Goal: Information Seeking & Learning: Learn about a topic

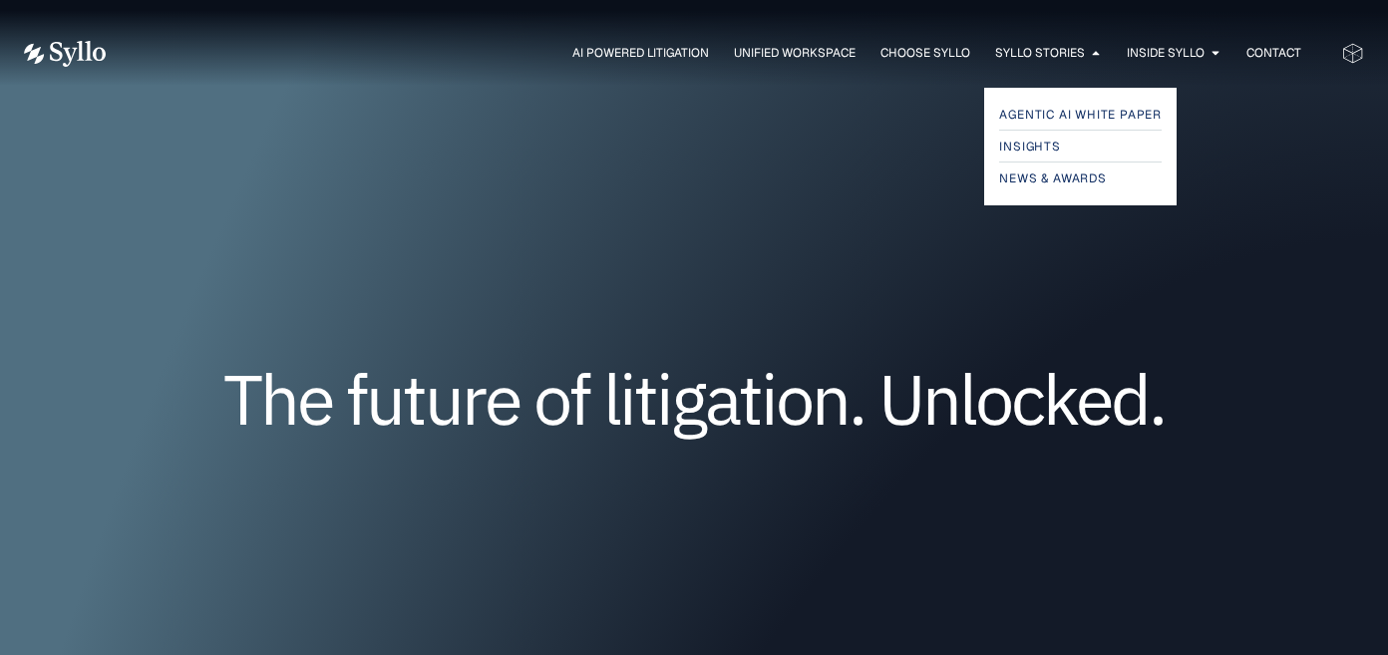
click at [1029, 52] on span "Syllo Stories" at bounding box center [1040, 53] width 90 height 18
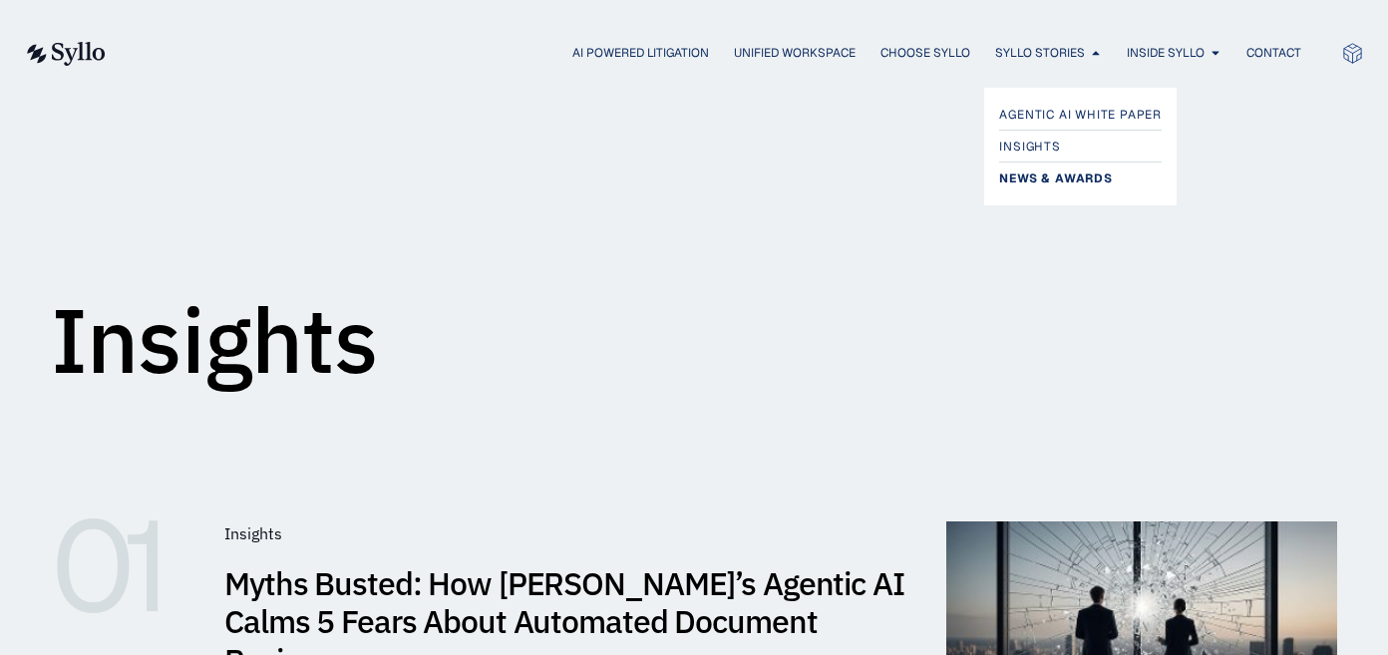
click at [1035, 172] on span "News & Awards" at bounding box center [1055, 179] width 113 height 24
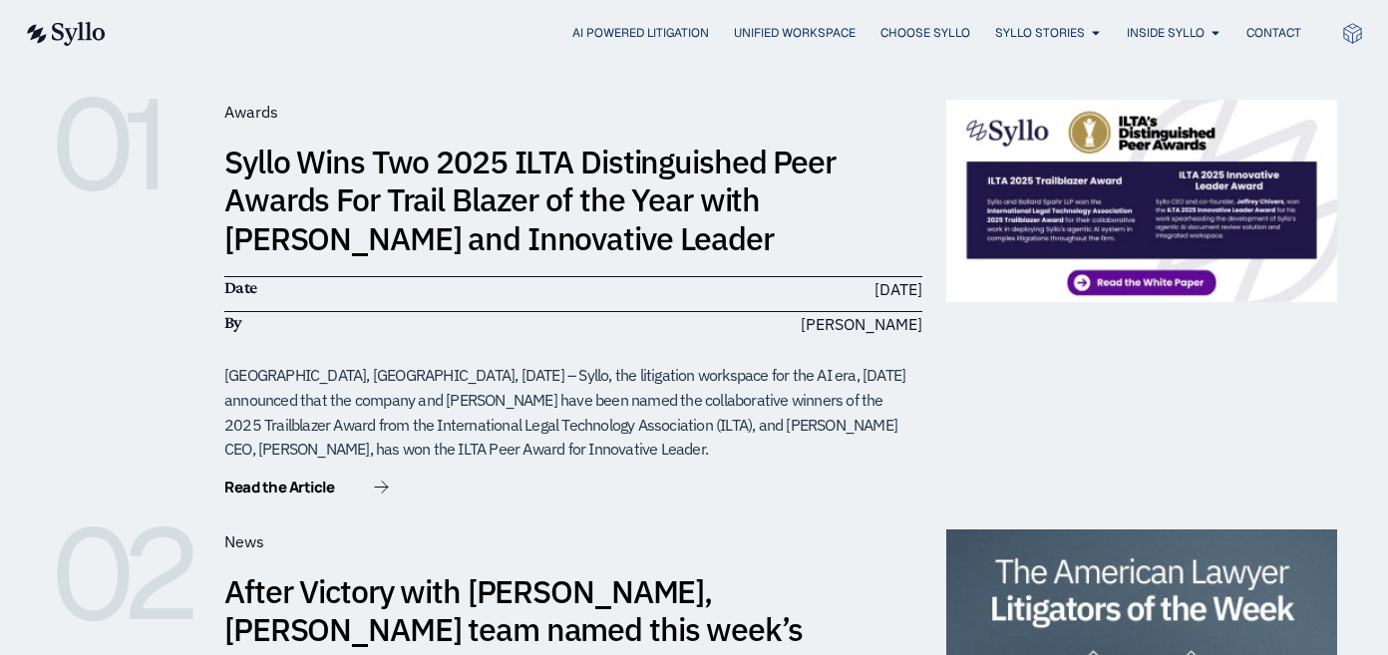
scroll to position [421, 0]
click at [627, 154] on link "Syllo Wins Two 2025 ILTA Distinguished Peer Awards For Trail Blazer of the Year…" at bounding box center [529, 201] width 611 height 119
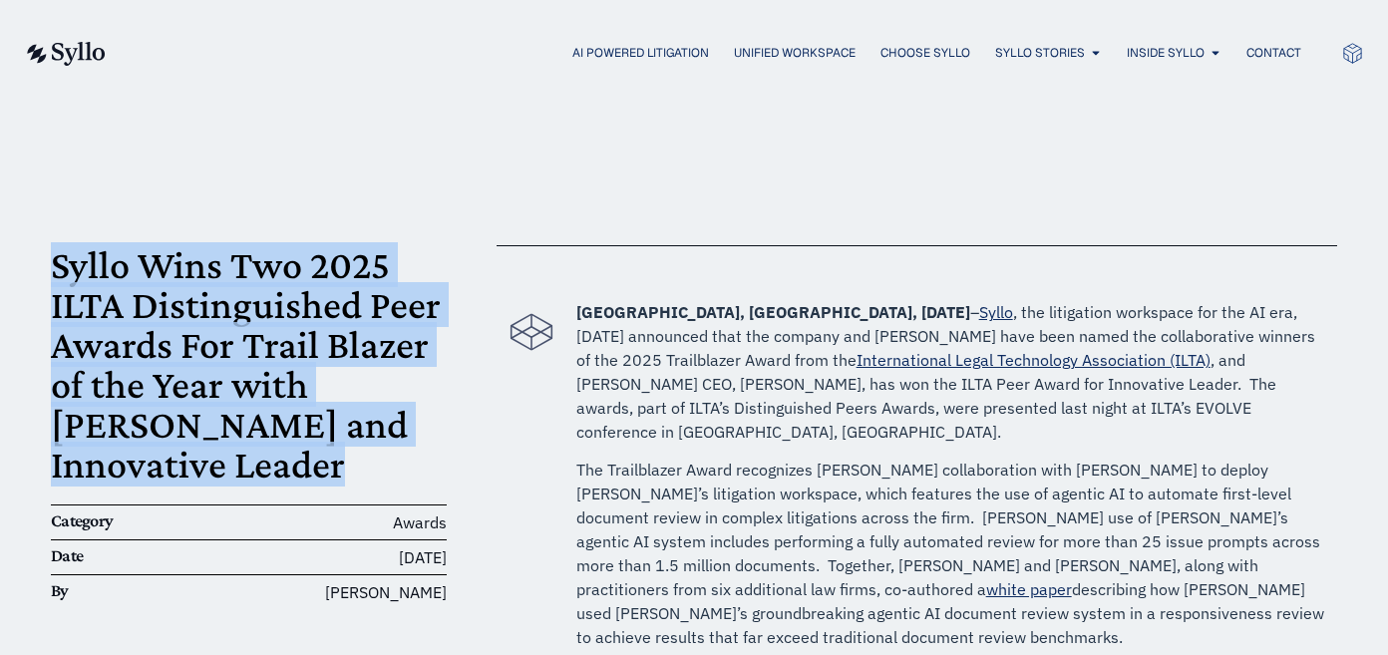
drag, startPoint x: 54, startPoint y: 247, endPoint x: 312, endPoint y: 466, distance: 338.3
click at [312, 466] on h1 "Syllo Wins Two 2025 ILTA Distinguished Peer Awards For Trail Blazer of the Year…" at bounding box center [249, 364] width 396 height 239
copy h1 "Syllo Wins Two 2025 ILTA Distinguished Peer Awards For Trail Blazer of the Year…"
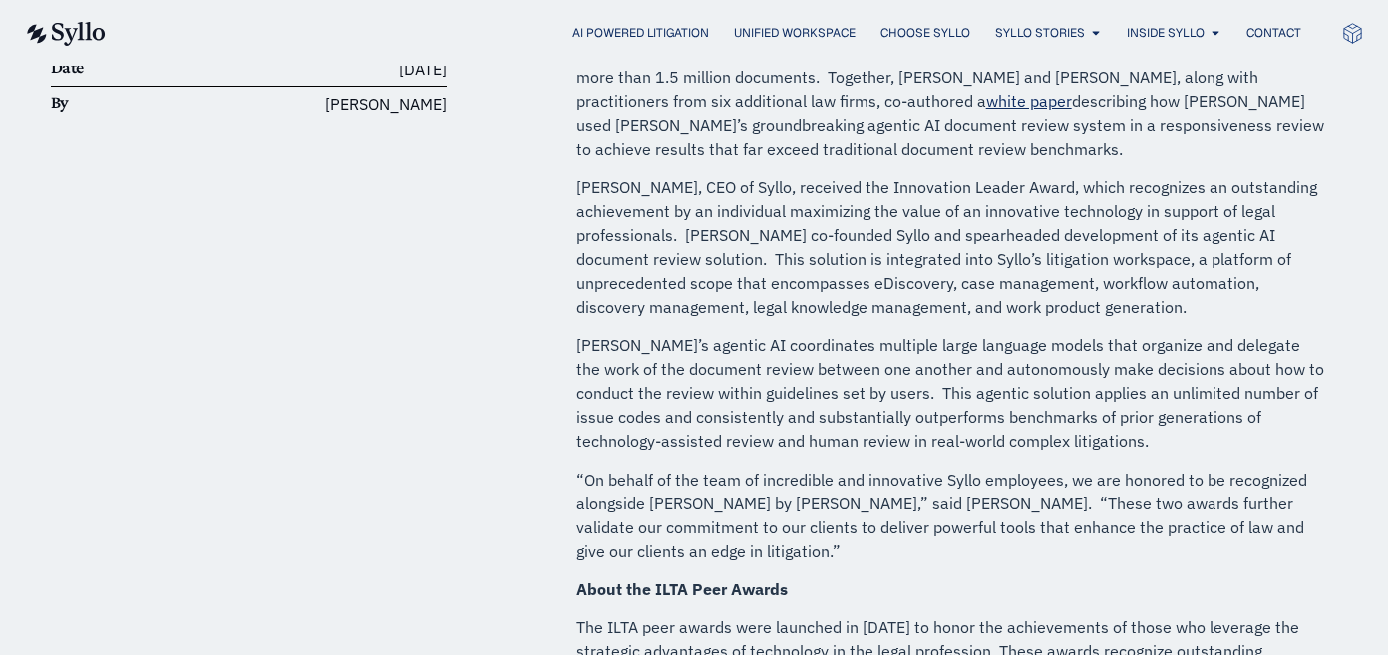
scroll to position [157, 0]
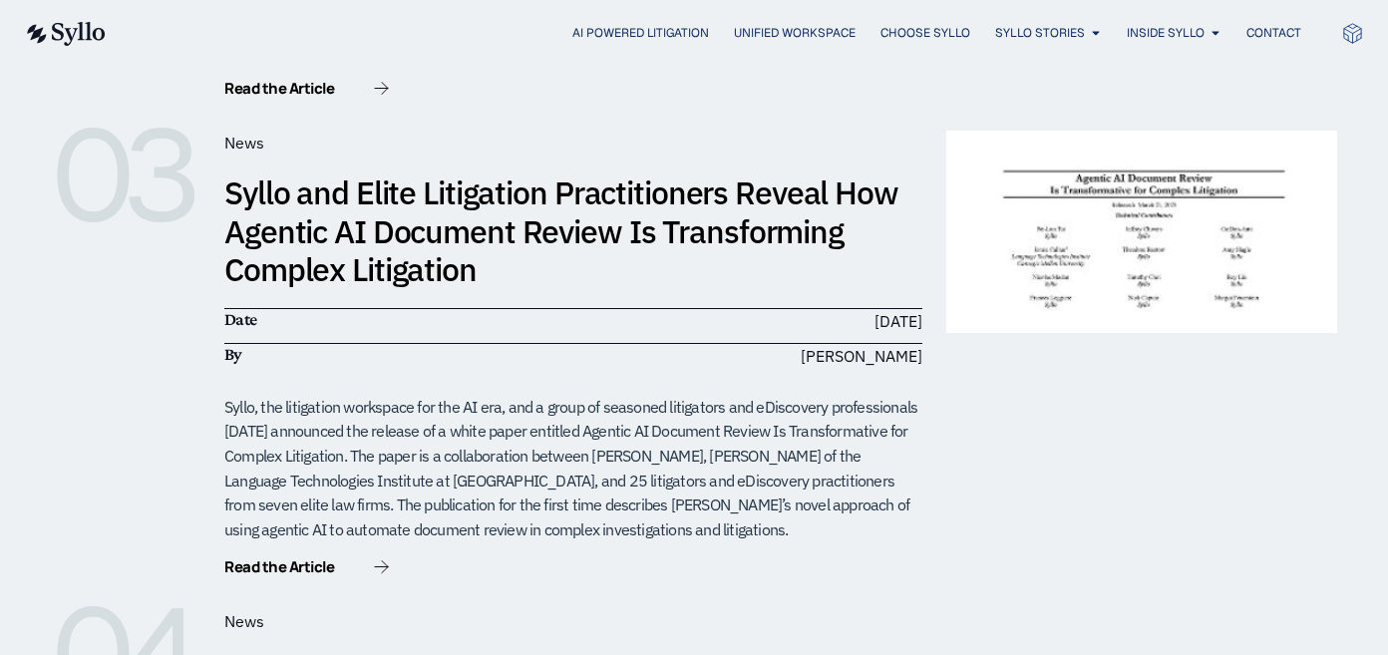
scroll to position [1479, 0]
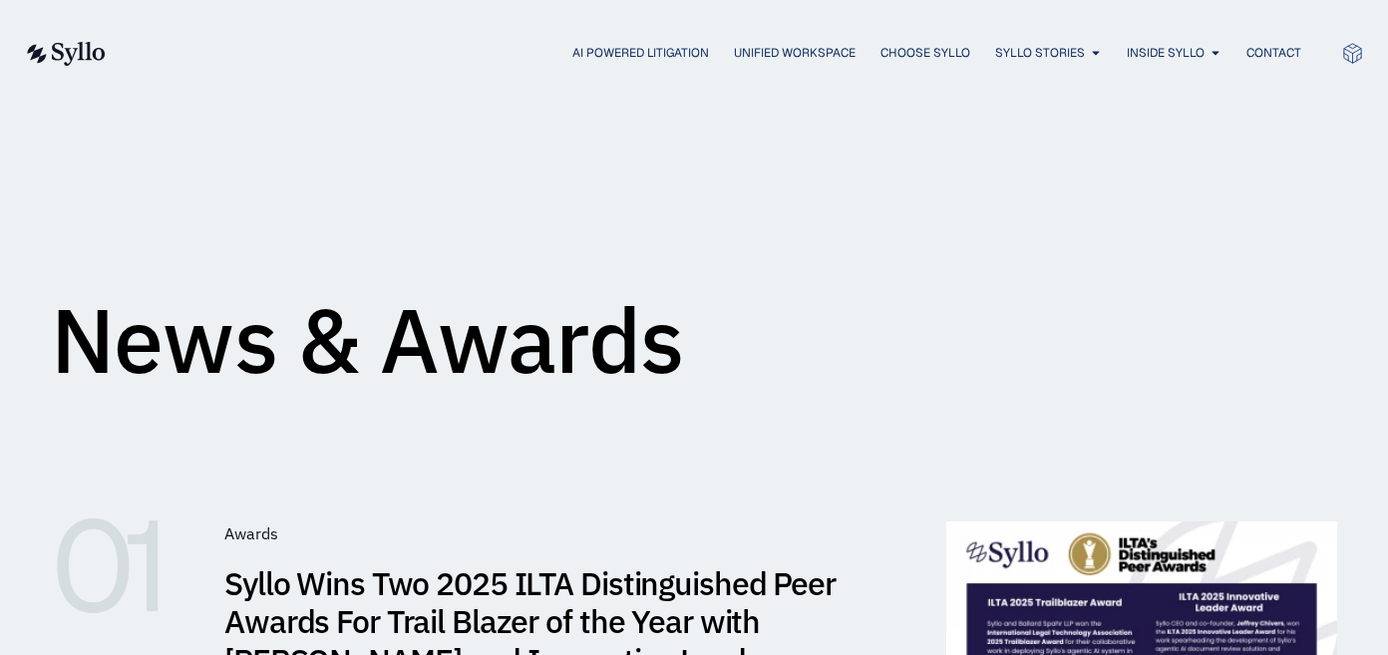
scroll to position [428, 0]
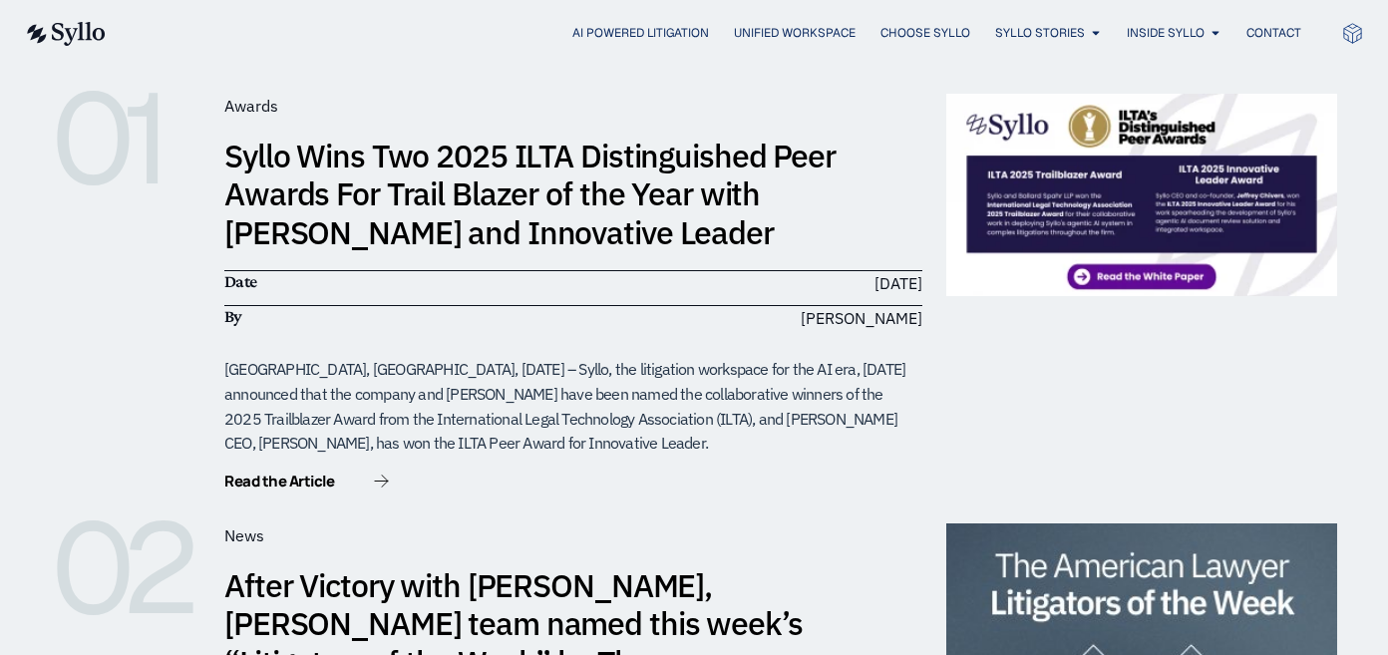
click at [541, 206] on link "Syllo Wins Two 2025 ILTA Distinguished Peer Awards For Trail Blazer of the Year…" at bounding box center [529, 194] width 611 height 119
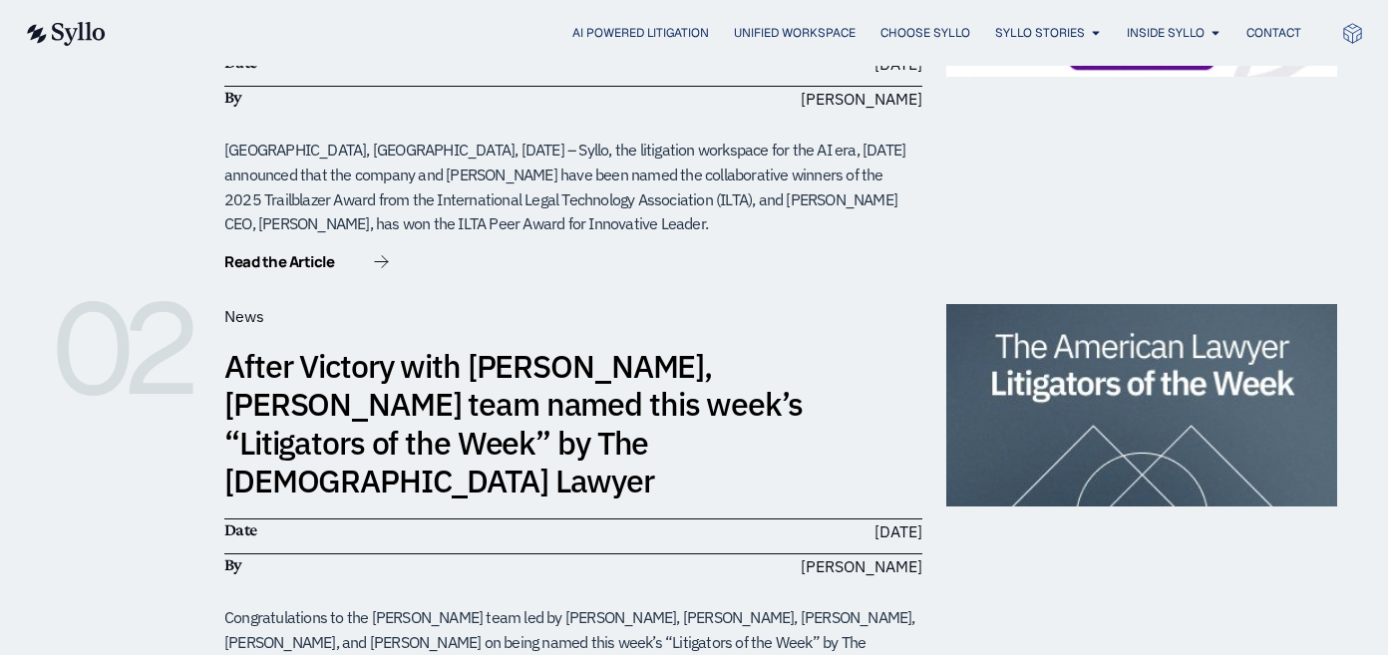
scroll to position [907, 0]
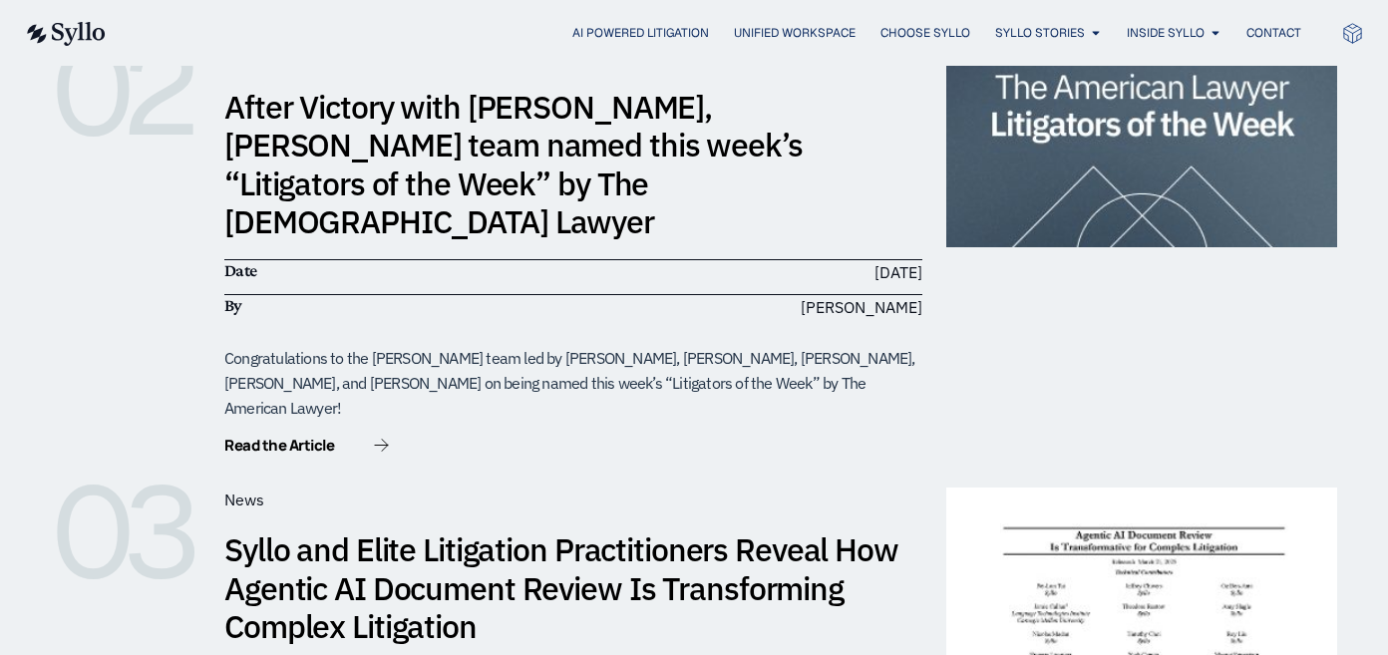
click at [722, 145] on link "After Victory with Syllo, Quinn Emanuel team named this week’s “Litigators of t…" at bounding box center [513, 164] width 579 height 157
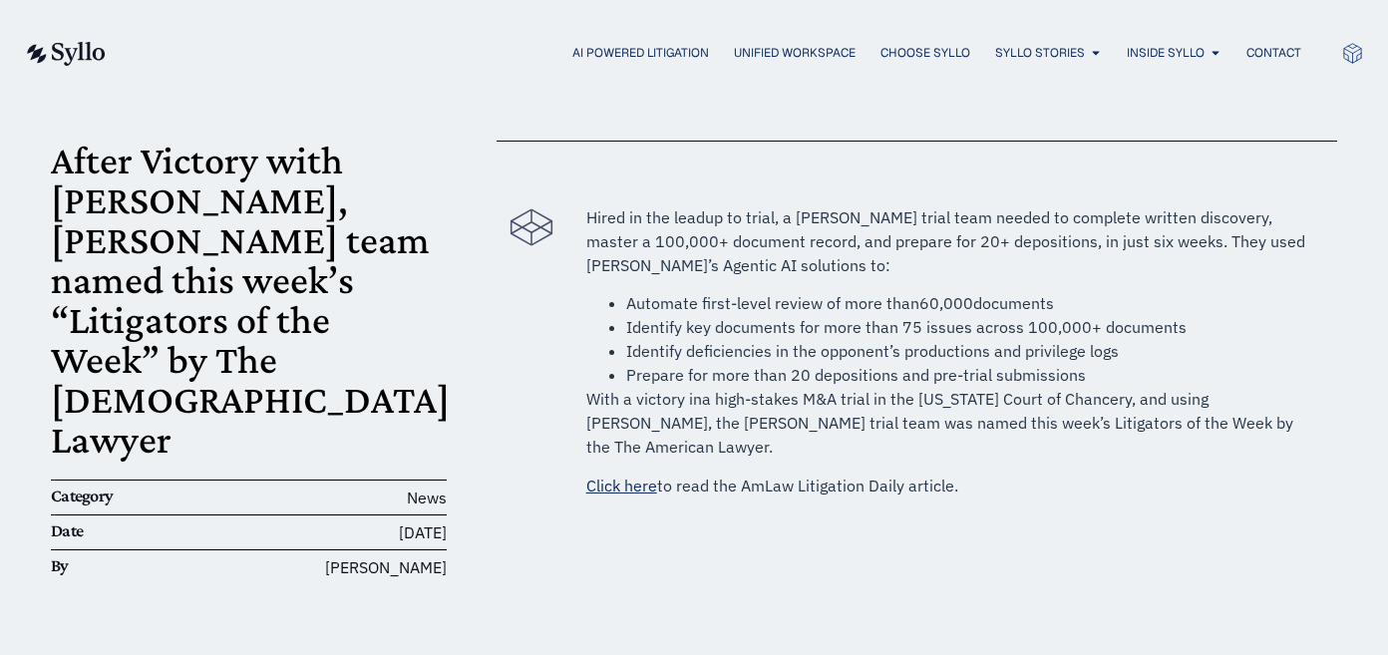
scroll to position [129, 0]
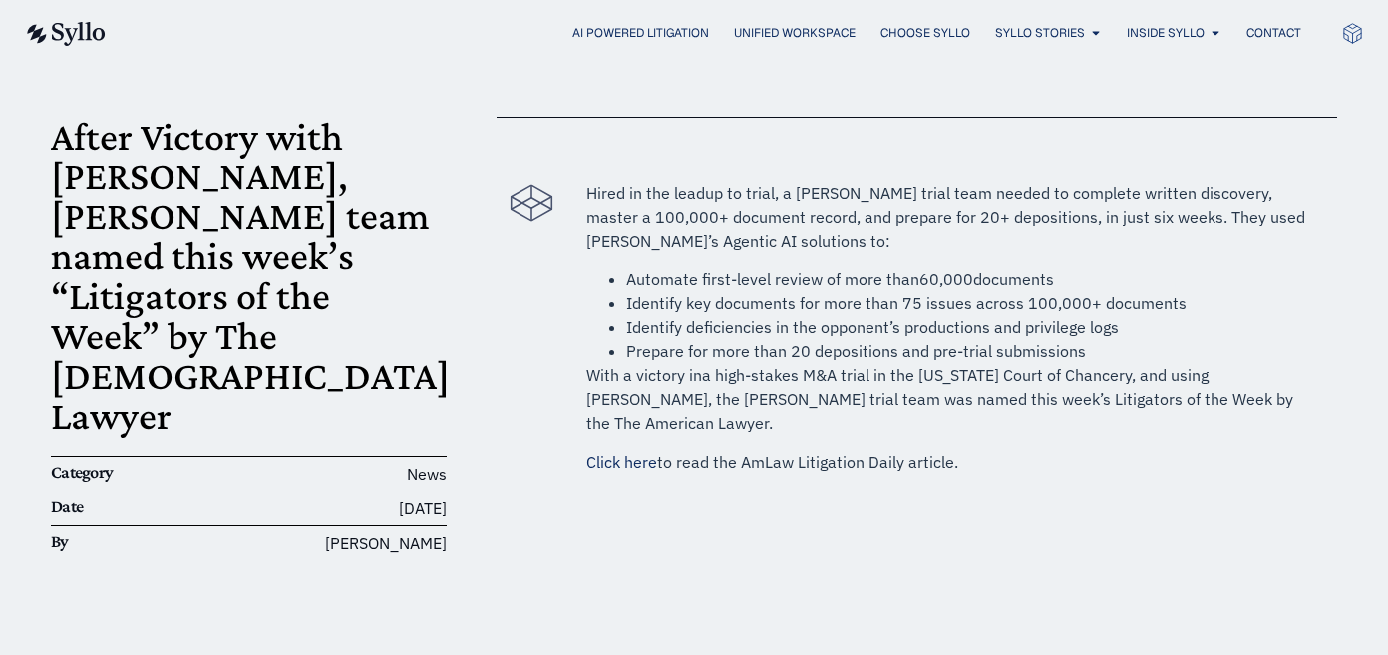
click at [639, 452] on link "Click here" at bounding box center [621, 462] width 71 height 20
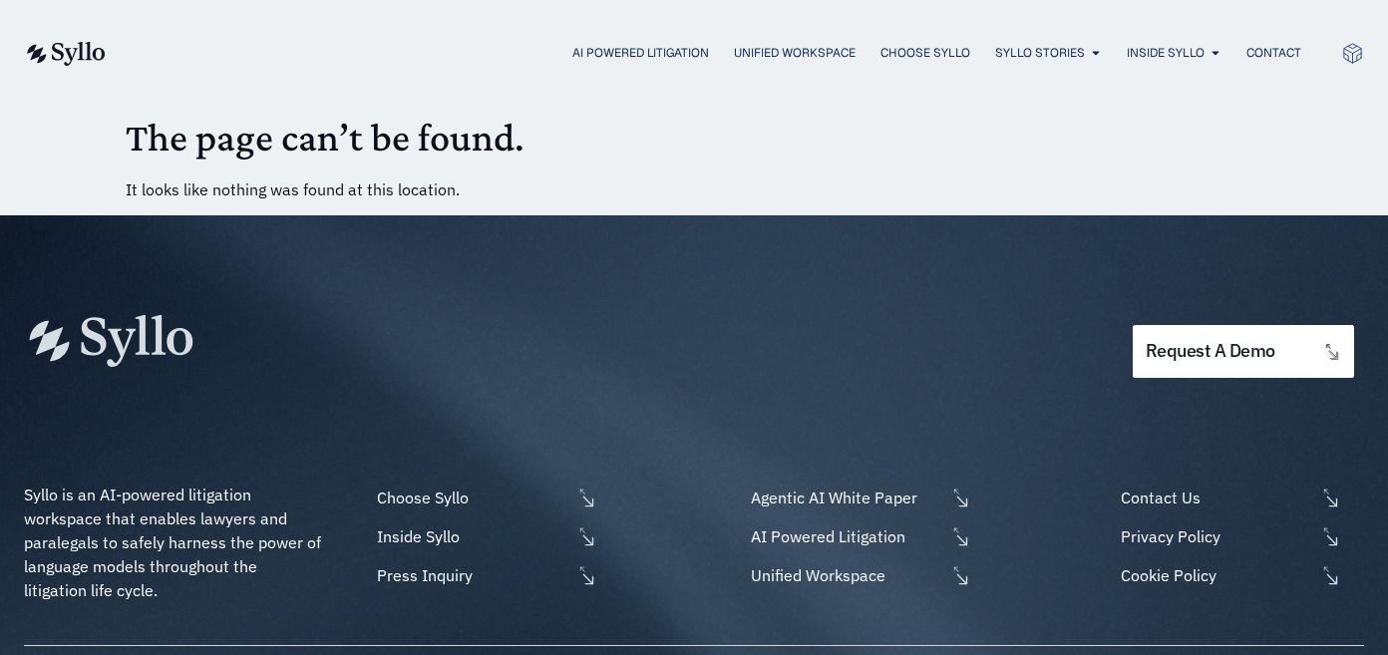
click at [431, 151] on h1 "The page can’t be found." at bounding box center [694, 138] width 1137 height 48
click at [51, 53] on img at bounding box center [65, 54] width 82 height 24
